Goal: Transaction & Acquisition: Purchase product/service

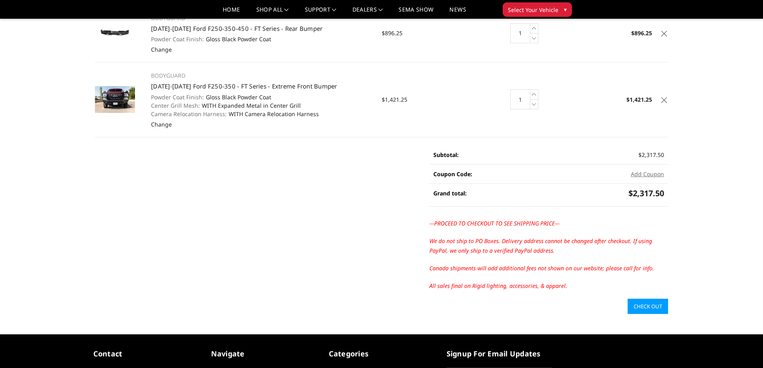
scroll to position [160, 0]
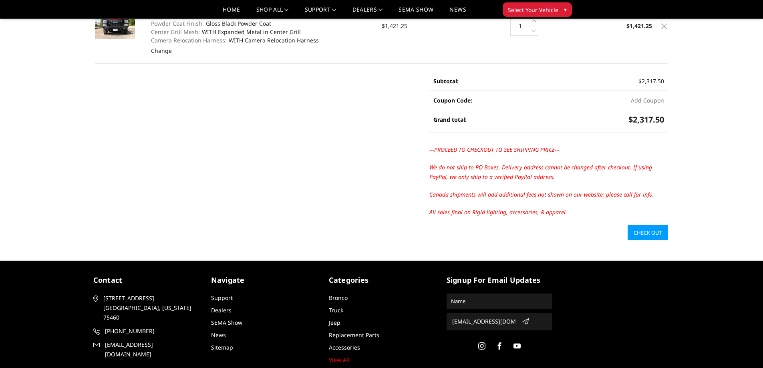
click at [649, 235] on link "Check out" at bounding box center [648, 232] width 40 height 15
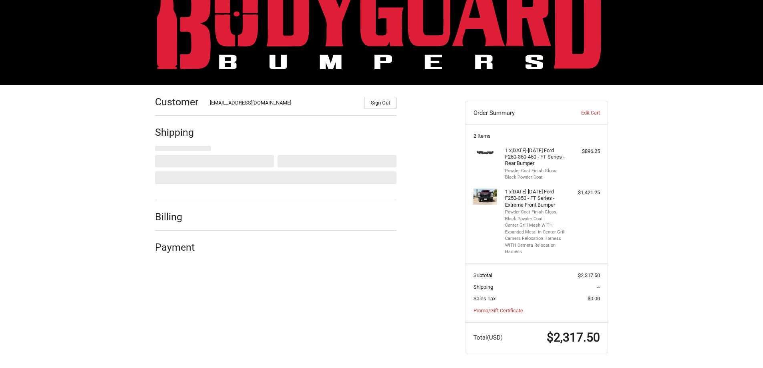
scroll to position [36, 0]
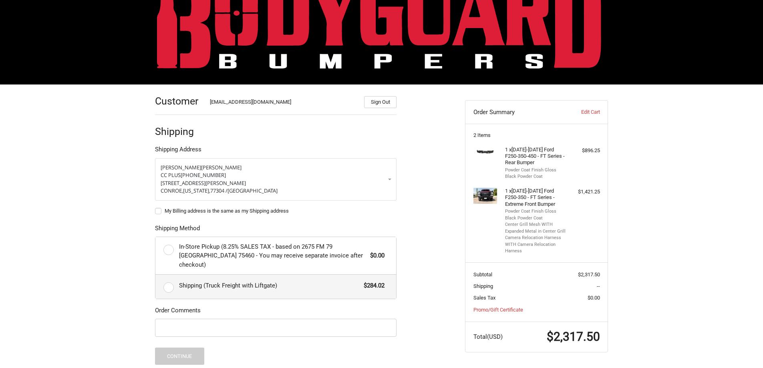
click at [169, 281] on label "Shipping (Truck Freight with Liftgate) $284.02" at bounding box center [275, 287] width 241 height 24
click at [156, 275] on input "Shipping (Truck Freight with Liftgate) $284.02" at bounding box center [155, 275] width 0 height 0
radio input "true"
click at [228, 319] on input "Order Comments" at bounding box center [275, 328] width 241 height 18
type input "I"
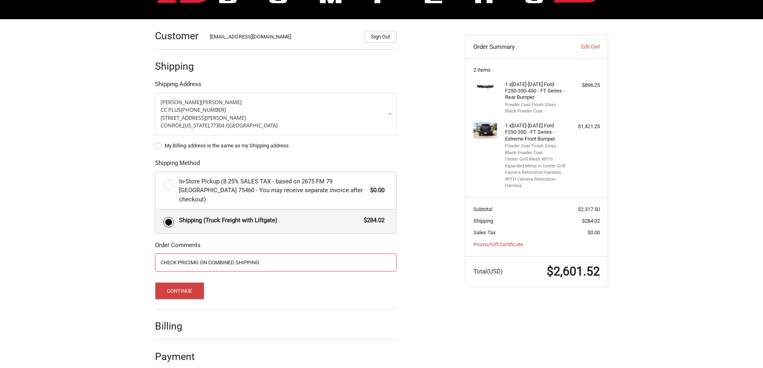
scroll to position [102, 0]
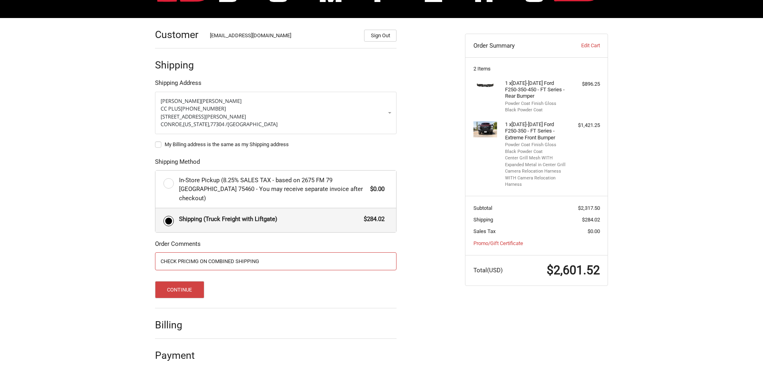
click at [195, 253] on input "CHECK PRICIMG ON COMBINED SHIPPING" at bounding box center [275, 261] width 241 height 18
type input "CHECK PRICING ON COMBINED SHIPPING"
click at [185, 281] on button "Continue" at bounding box center [179, 289] width 49 height 17
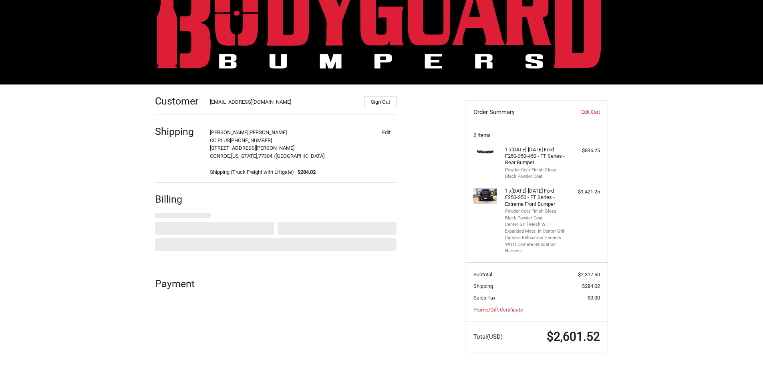
select select "US"
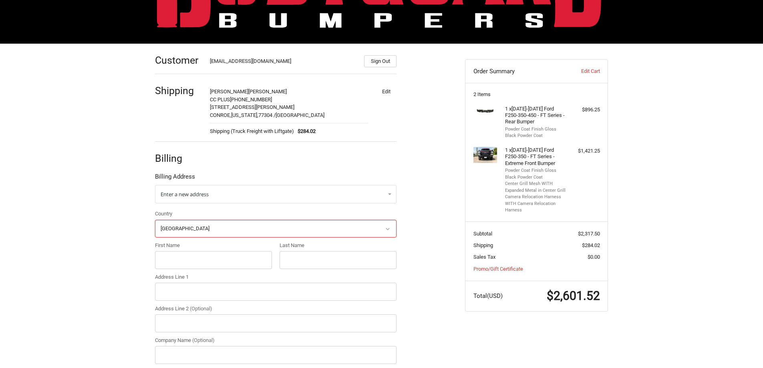
scroll to position [80, 0]
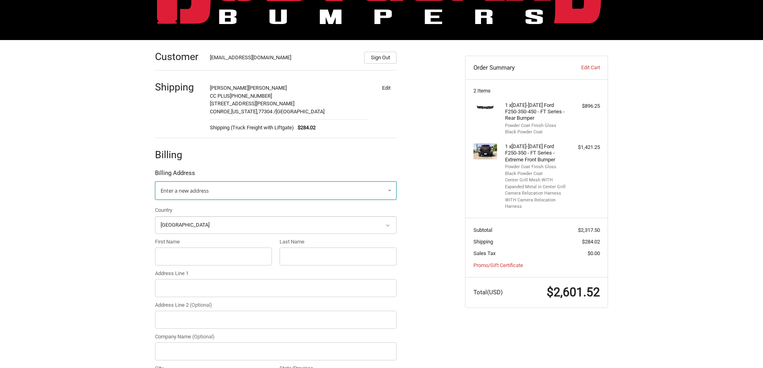
click at [223, 193] on link "Enter a new address" at bounding box center [275, 190] width 241 height 18
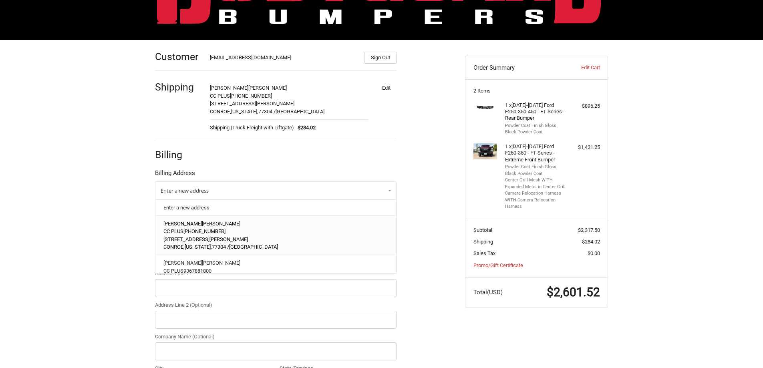
click at [207, 231] on span "[PHONE_NUMBER]" at bounding box center [204, 231] width 42 height 6
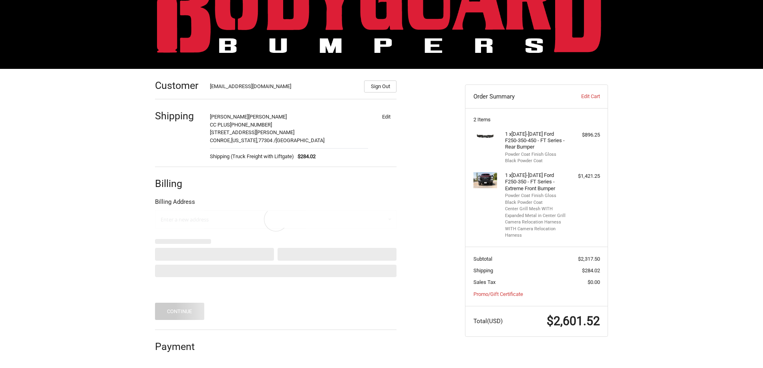
scroll to position [36, 0]
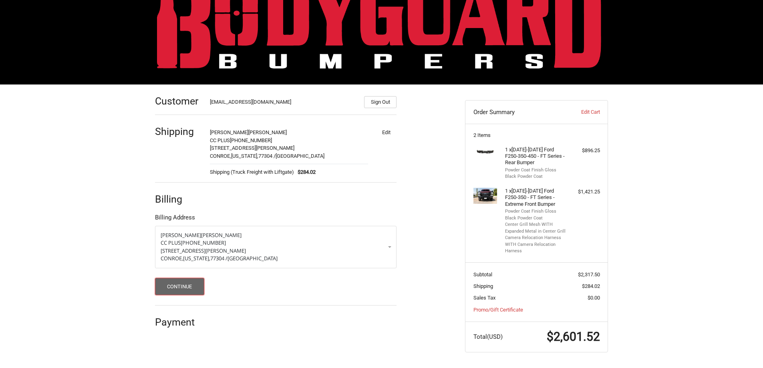
click at [189, 285] on button "Continue" at bounding box center [179, 286] width 49 height 17
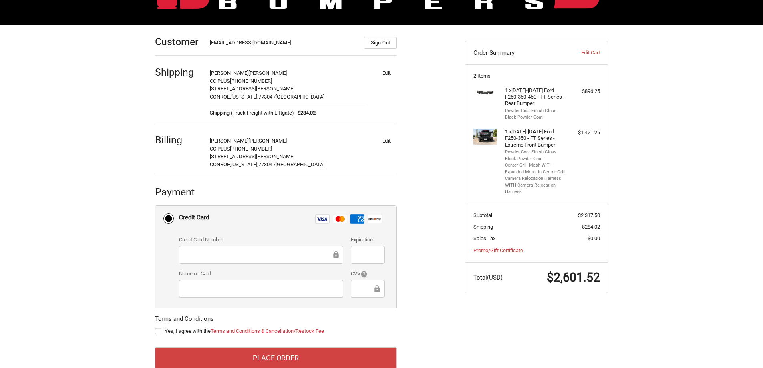
scroll to position [114, 0]
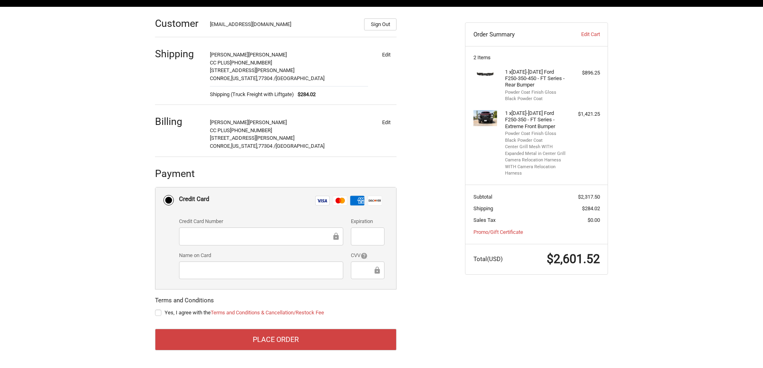
click at [155, 312] on label "Yes, I agree with the Terms and Conditions & Cancellation/Restock Fee" at bounding box center [275, 313] width 241 height 6
click at [155, 309] on input "Yes, I agree with the Terms and Conditions & Cancellation/Restock Fee" at bounding box center [155, 309] width 0 height 0
checkbox input "true"
click at [376, 229] on div at bounding box center [367, 236] width 33 height 18
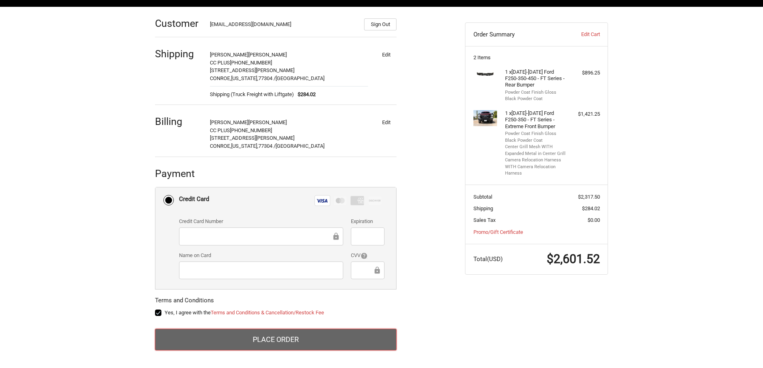
click at [284, 345] on button "Place Order" at bounding box center [275, 340] width 241 height 22
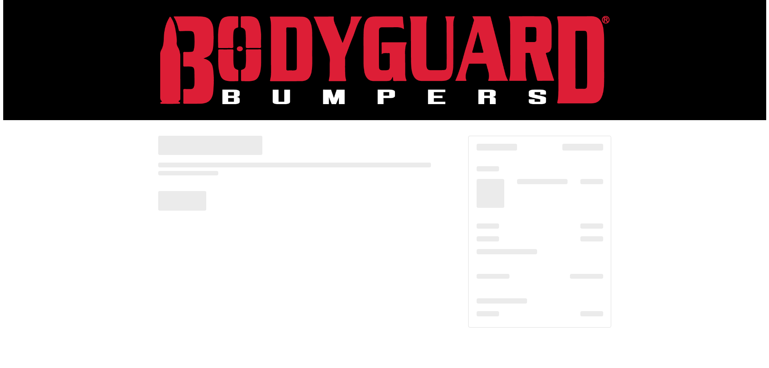
scroll to position [0, 0]
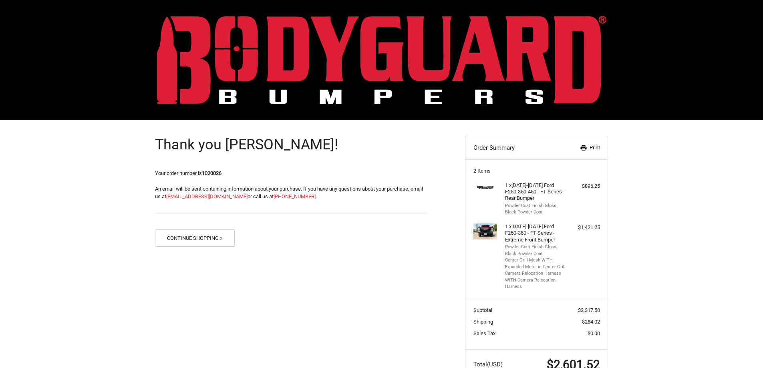
drag, startPoint x: 378, startPoint y: 150, endPoint x: 583, endPoint y: 313, distance: 261.3
click at [590, 150] on link "Print" at bounding box center [578, 148] width 41 height 8
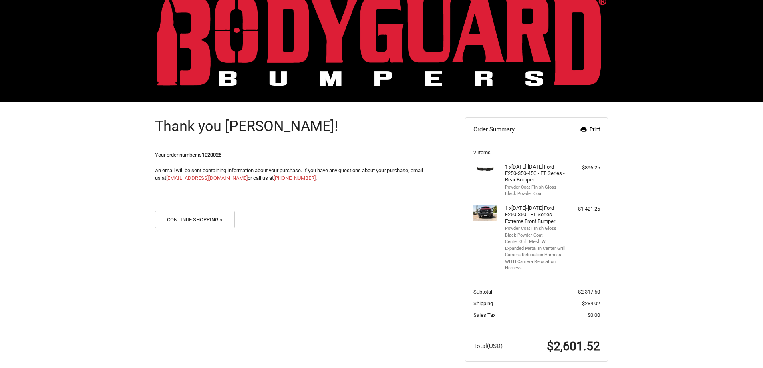
scroll to position [28, 0]
